Goal: Find contact information: Find contact information

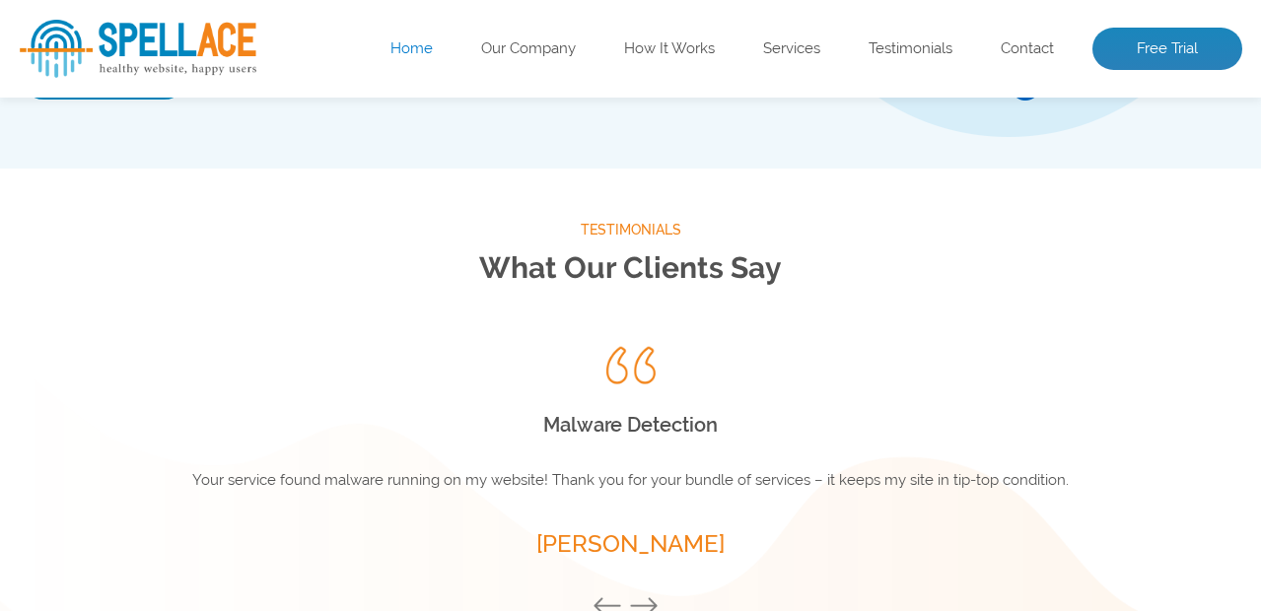
scroll to position [2942, 0]
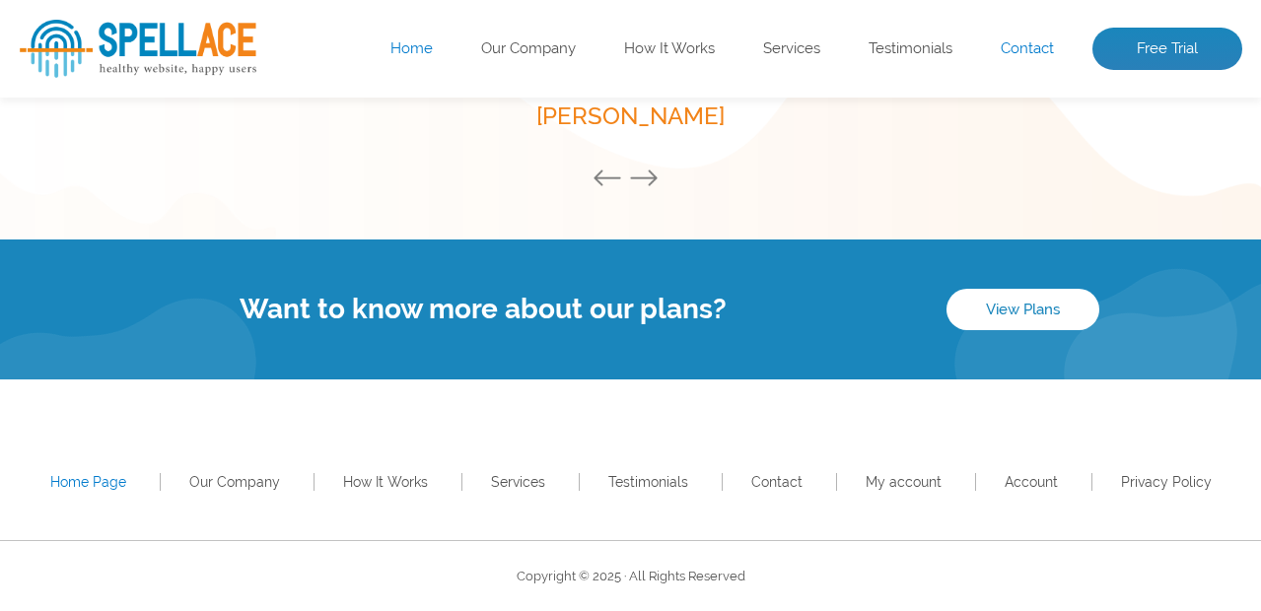
click at [1018, 39] on link "Contact" at bounding box center [1027, 49] width 53 height 20
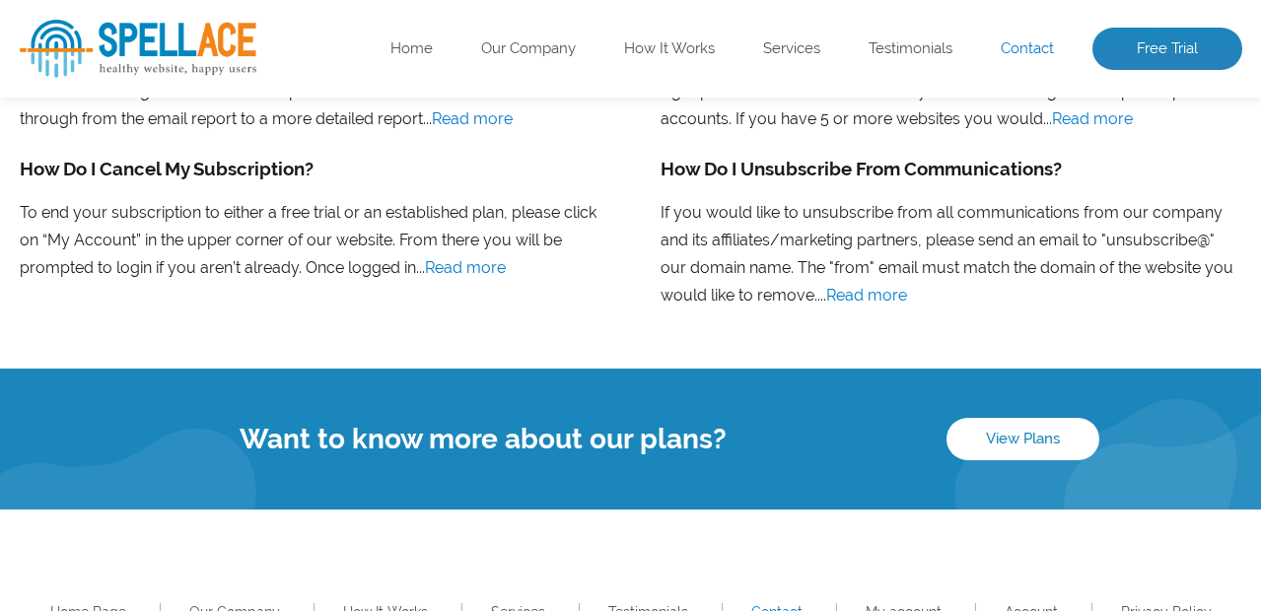
scroll to position [1814, 0]
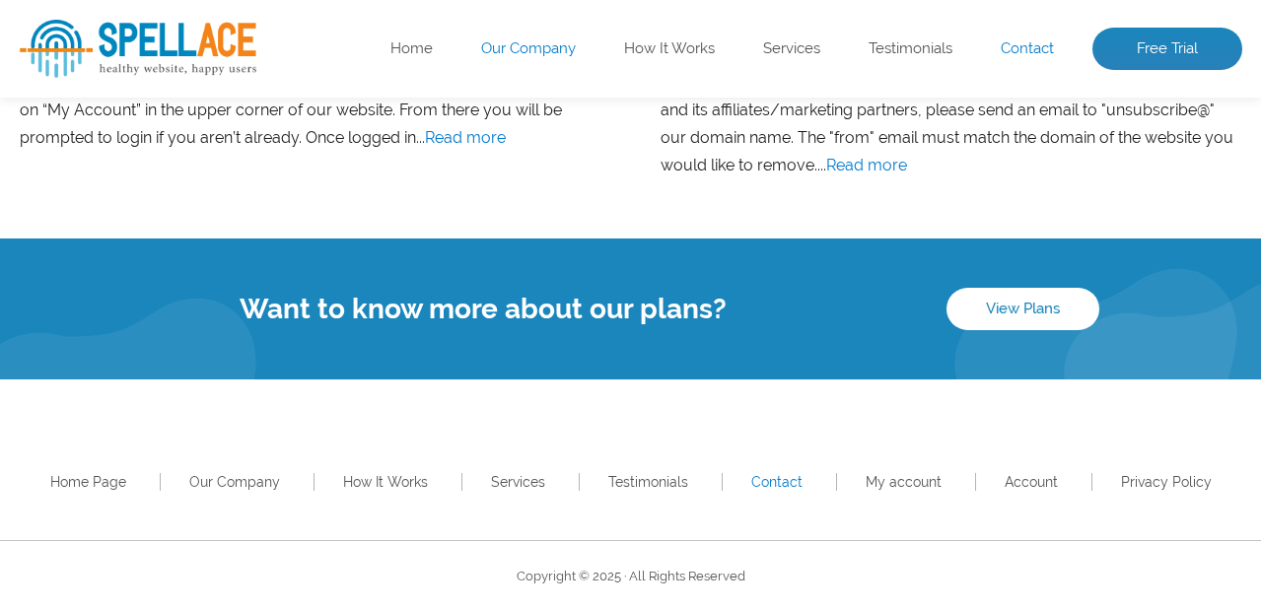
click at [531, 45] on link "Our Company" at bounding box center [528, 49] width 95 height 20
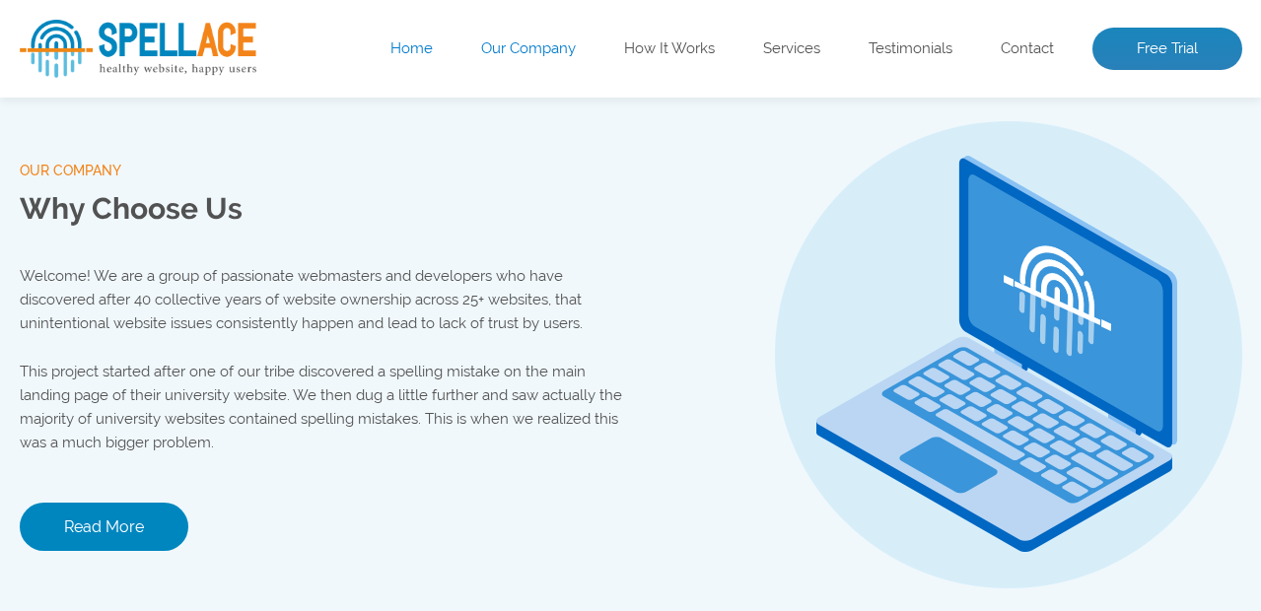
scroll to position [2068, 0]
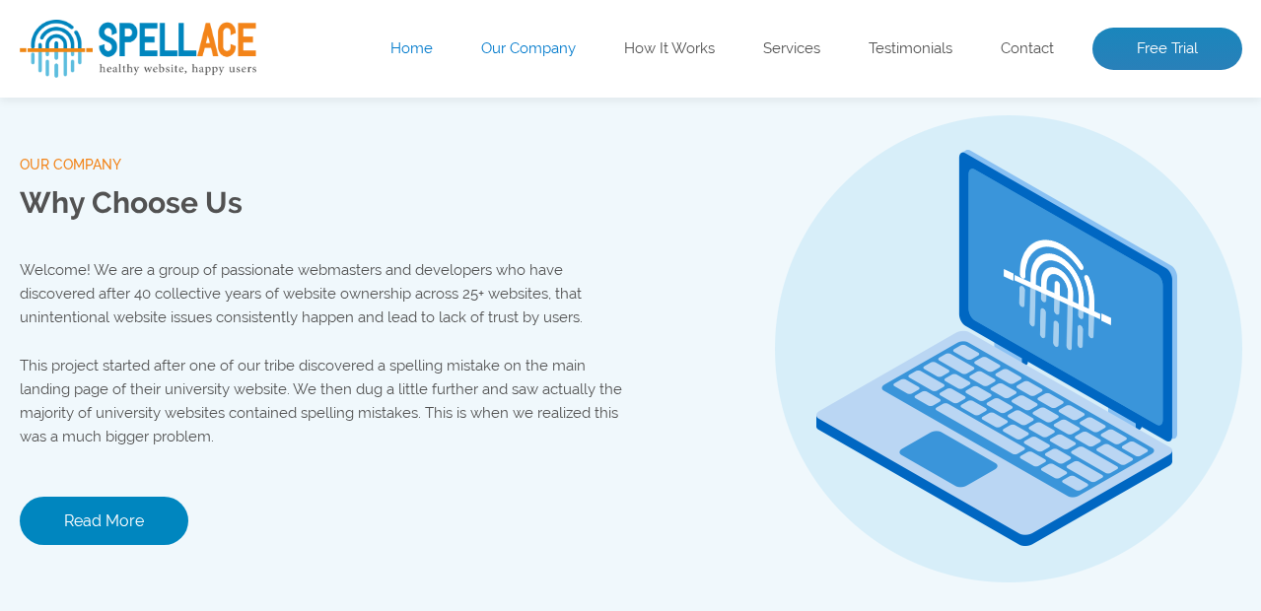
click at [737, 277] on div at bounding box center [936, 348] width 611 height 467
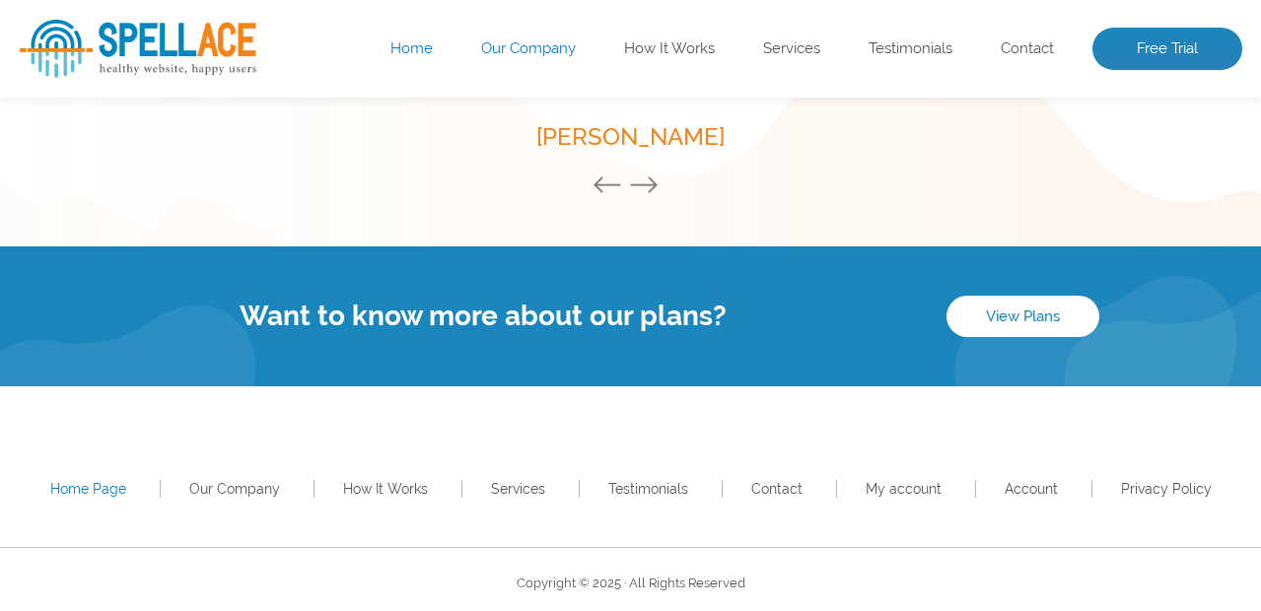
scroll to position [2942, 0]
